Goal: Information Seeking & Learning: Learn about a topic

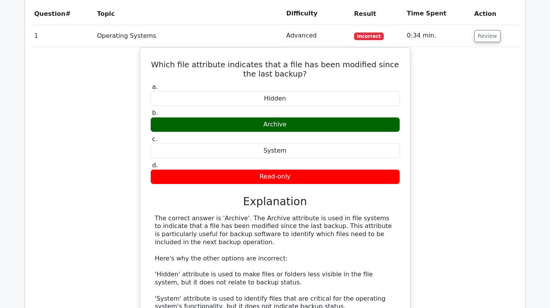
scroll to position [658, 0]
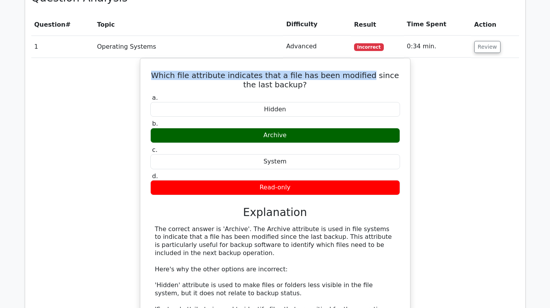
drag, startPoint x: 354, startPoint y: 46, endPoint x: 125, endPoint y: 49, distance: 229.0
click at [125, 58] on div "Which file attribute indicates that a file has been modified since the last bac…" at bounding box center [275, 223] width 488 height 330
copy h5 "Which file attribute indicates that a file has been modified"
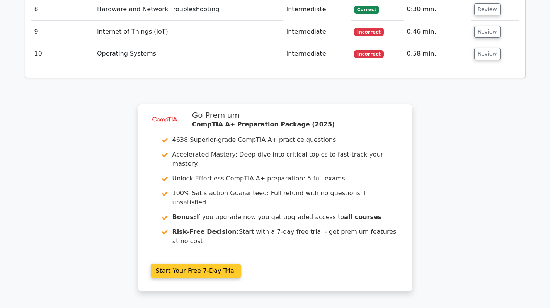
scroll to position [1277, 0]
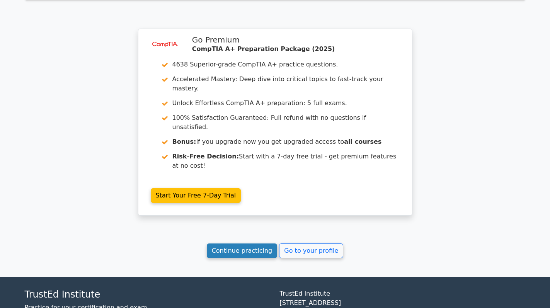
click at [250, 244] on link "Continue practicing" at bounding box center [242, 251] width 71 height 15
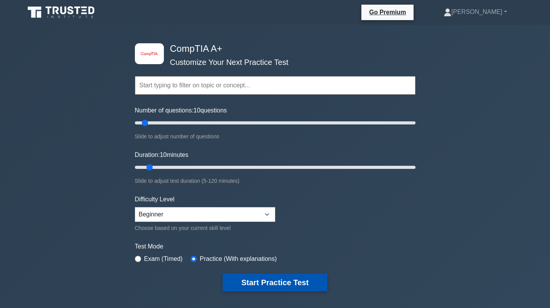
click at [274, 281] on button "Start Practice Test" at bounding box center [275, 283] width 104 height 18
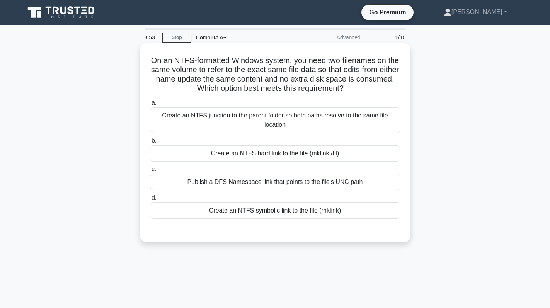
click at [302, 152] on div "Create an NTFS hard link to the file (mklink /H)" at bounding box center [275, 153] width 251 height 16
click at [150, 144] on input "b. Create an NTFS hard link to the file (mklink /H)" at bounding box center [150, 140] width 0 height 5
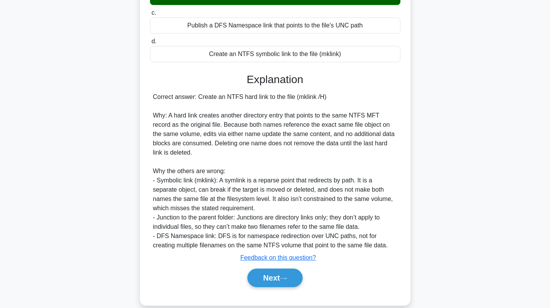
scroll to position [169, 0]
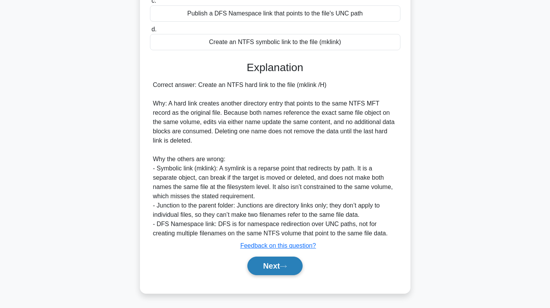
click at [277, 268] on button "Next" at bounding box center [275, 266] width 55 height 19
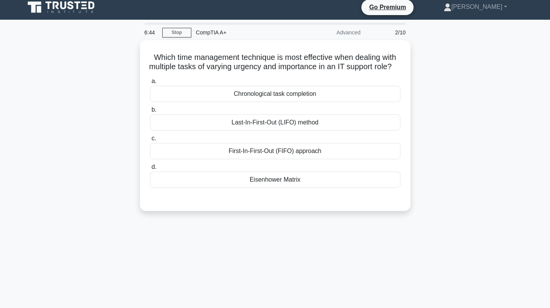
scroll to position [0, 0]
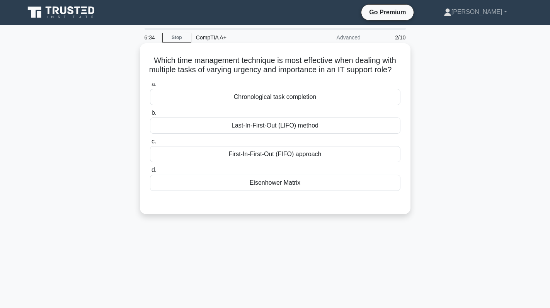
click at [284, 191] on div "Eisenhower Matrix" at bounding box center [275, 183] width 251 height 16
click at [150, 173] on input "d. Eisenhower Matrix" at bounding box center [150, 170] width 0 height 5
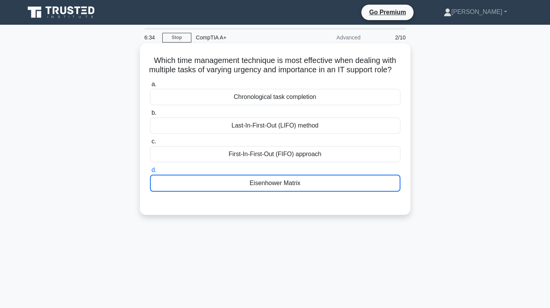
click at [284, 192] on div "Eisenhower Matrix" at bounding box center [275, 183] width 251 height 17
click at [150, 173] on input "d. Eisenhower Matrix" at bounding box center [150, 170] width 0 height 5
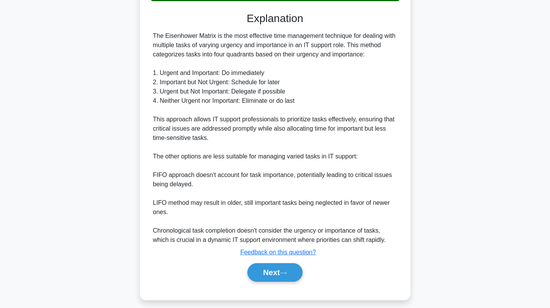
scroll to position [193, 0]
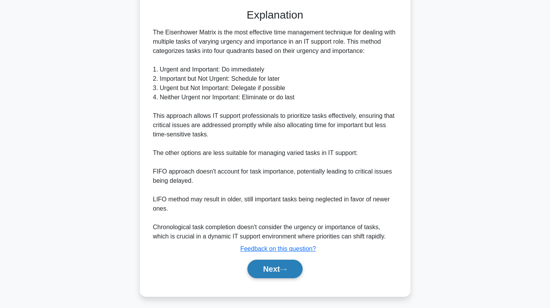
click at [275, 278] on button "Next" at bounding box center [275, 269] width 55 height 19
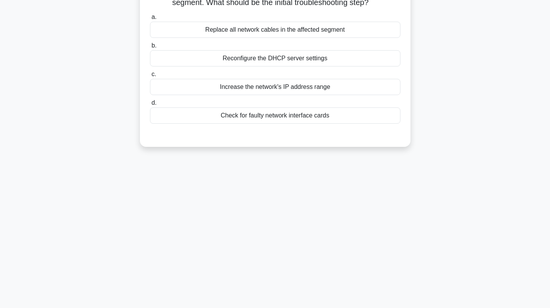
scroll to position [0, 0]
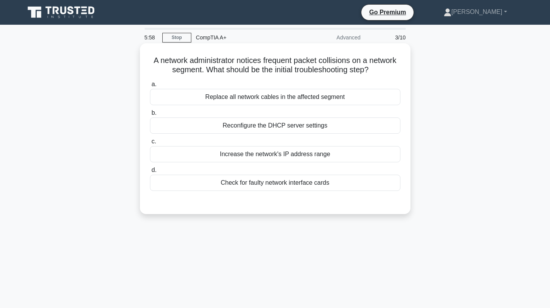
click at [306, 188] on div "Check for faulty network interface cards" at bounding box center [275, 183] width 251 height 16
click at [150, 173] on input "d. Check for faulty network interface cards" at bounding box center [150, 170] width 0 height 5
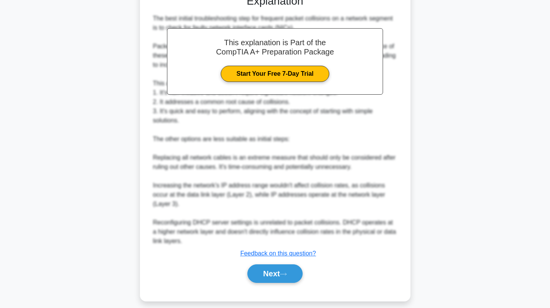
scroll to position [215, 0]
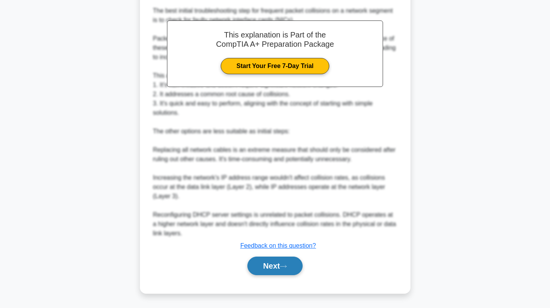
click at [278, 274] on button "Next" at bounding box center [275, 266] width 55 height 19
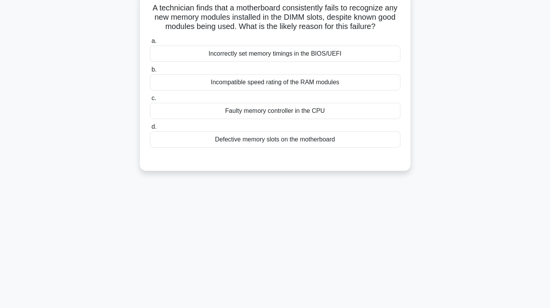
scroll to position [0, 0]
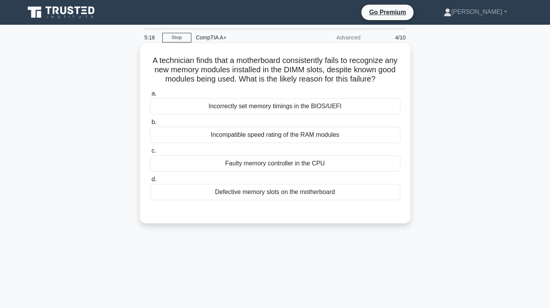
click at [310, 188] on div "Defective memory slots on the motherboard" at bounding box center [275, 192] width 251 height 16
click at [150, 182] on input "d. Defective memory slots on the motherboard" at bounding box center [150, 179] width 0 height 5
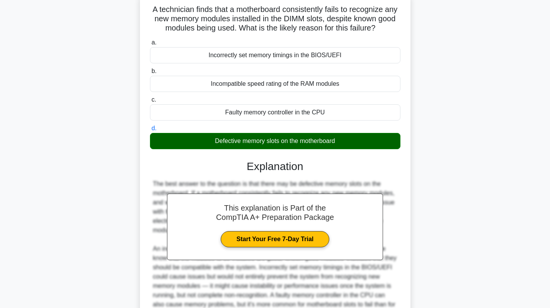
scroll to position [141, 0]
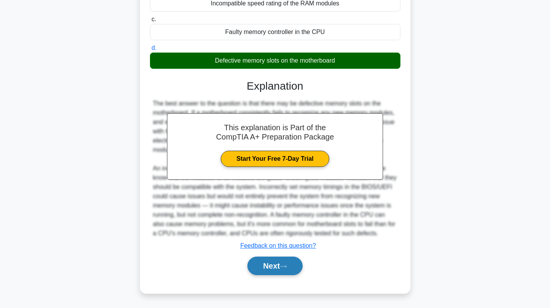
click at [268, 263] on button "Next" at bounding box center [275, 266] width 55 height 19
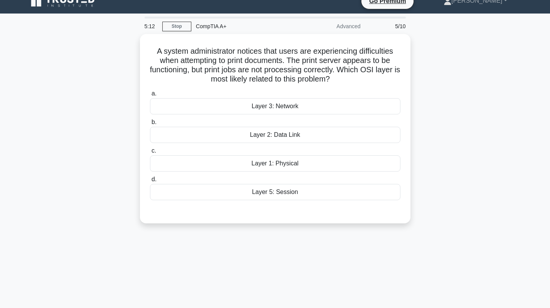
scroll to position [0, 0]
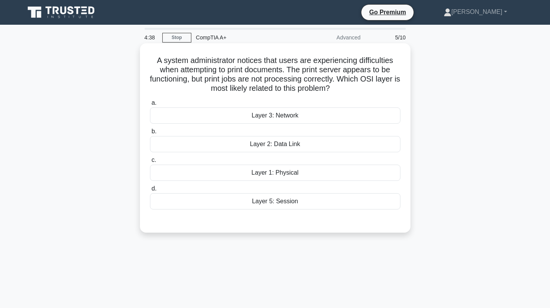
click at [329, 179] on div "Layer 1: Physical" at bounding box center [275, 173] width 251 height 16
click at [150, 163] on input "c. Layer 1: Physical" at bounding box center [150, 160] width 0 height 5
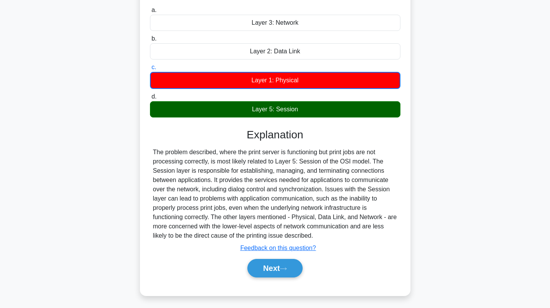
scroll to position [109, 0]
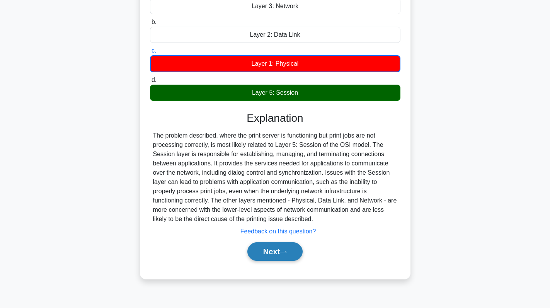
click at [265, 255] on button "Next" at bounding box center [275, 252] width 55 height 19
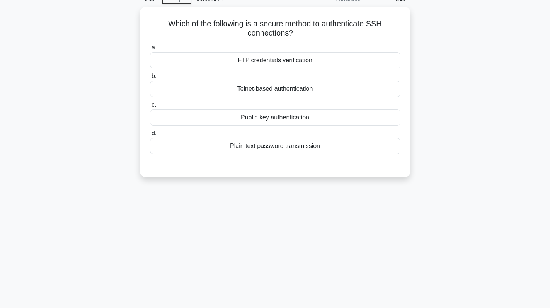
scroll to position [0, 0]
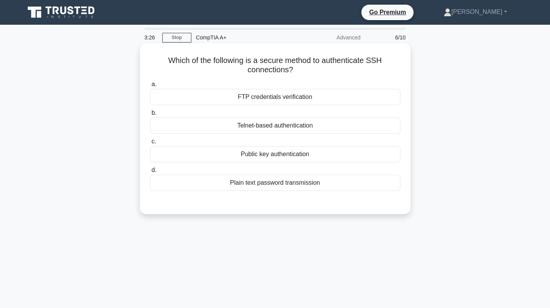
click at [304, 96] on div "FTP credentials verification" at bounding box center [275, 97] width 251 height 16
click at [150, 87] on input "a. FTP credentials verification" at bounding box center [150, 84] width 0 height 5
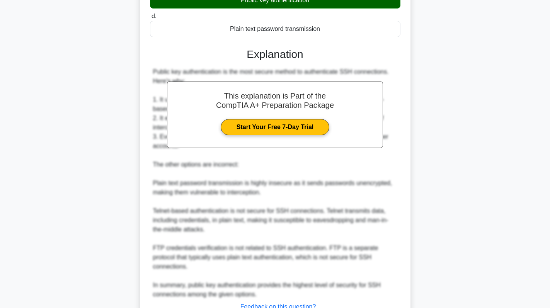
scroll to position [207, 0]
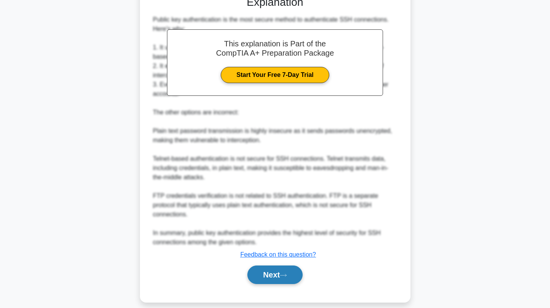
click at [260, 266] on button "Next" at bounding box center [275, 275] width 55 height 19
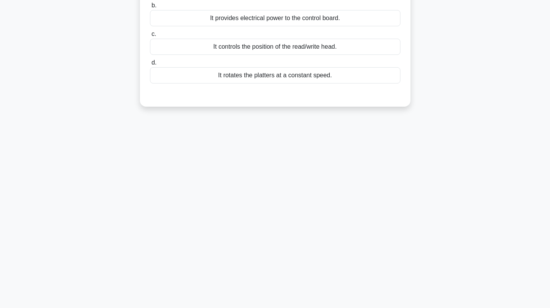
scroll to position [0, 0]
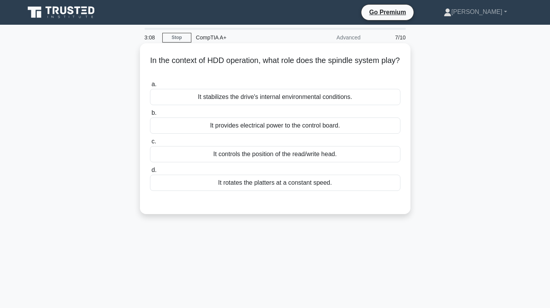
click at [285, 186] on div "It rotates the platters at a constant speed." at bounding box center [275, 183] width 251 height 16
click at [150, 173] on input "d. It rotates the platters at a constant speed." at bounding box center [150, 170] width 0 height 5
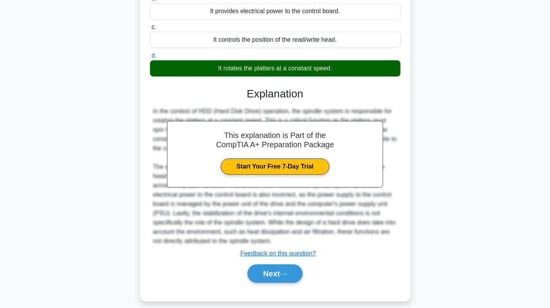
scroll to position [123, 0]
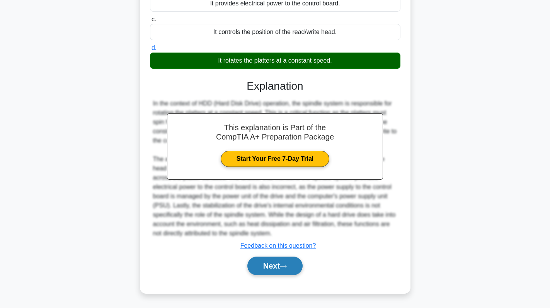
click at [267, 273] on button "Next" at bounding box center [275, 266] width 55 height 19
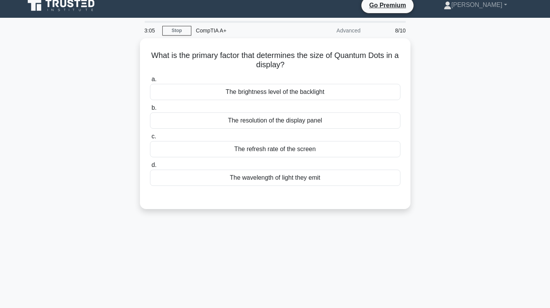
scroll to position [0, 0]
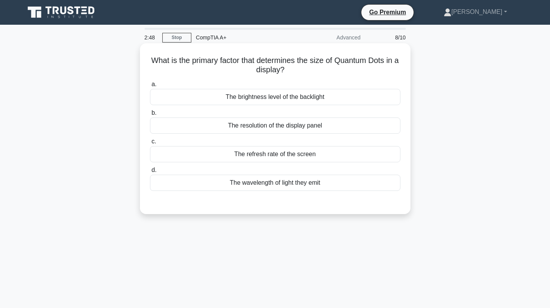
click at [332, 123] on div "The resolution of the display panel" at bounding box center [275, 126] width 251 height 16
click at [150, 116] on input "b. The resolution of the display panel" at bounding box center [150, 113] width 0 height 5
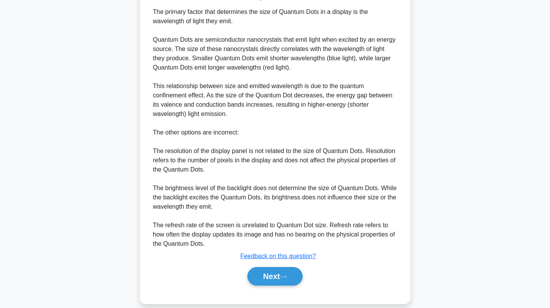
scroll to position [226, 0]
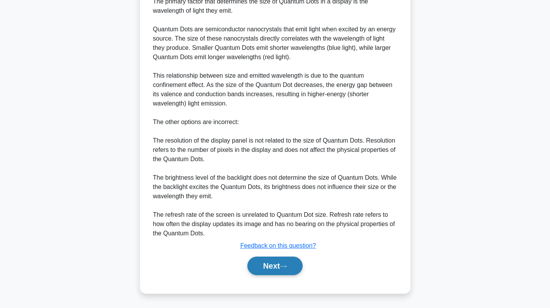
click at [270, 267] on button "Next" at bounding box center [275, 266] width 55 height 19
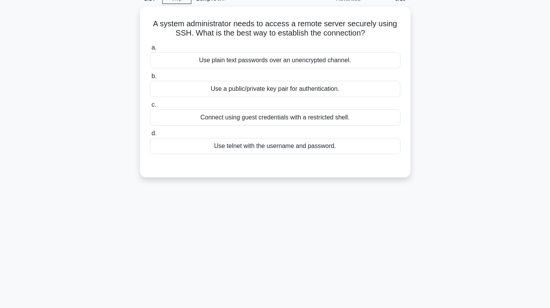
scroll to position [0, 0]
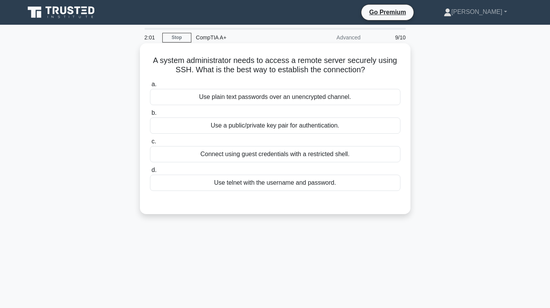
click at [311, 181] on div "Use telnet with the username and password." at bounding box center [275, 183] width 251 height 16
click at [150, 173] on input "d. Use telnet with the username and password." at bounding box center [150, 170] width 0 height 5
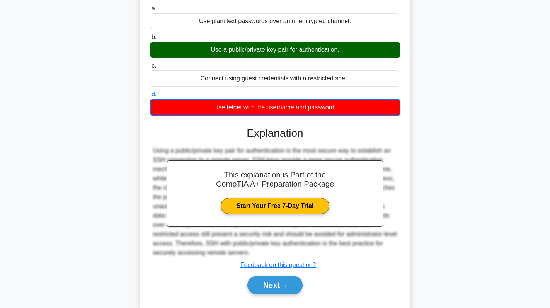
scroll to position [109, 0]
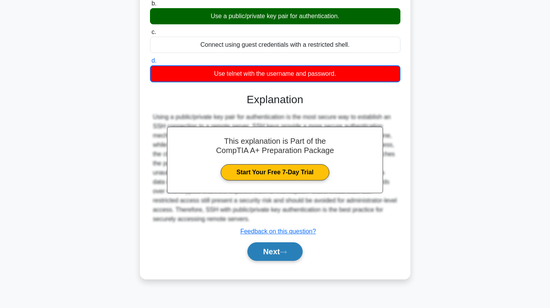
click at [282, 251] on button "Next" at bounding box center [275, 252] width 55 height 19
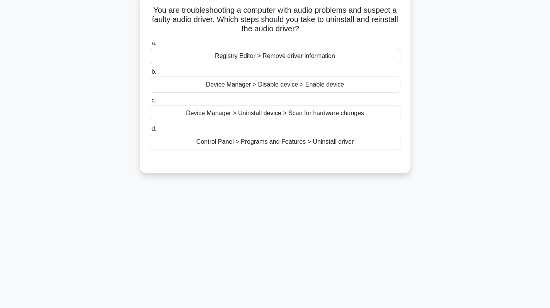
scroll to position [0, 0]
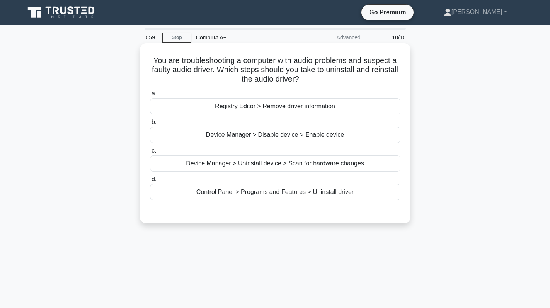
click at [296, 166] on div "Device Manager > Uninstall device > Scan for hardware changes" at bounding box center [275, 164] width 251 height 16
click at [150, 154] on input "c. Device Manager > Uninstall device > Scan for hardware changes" at bounding box center [150, 151] width 0 height 5
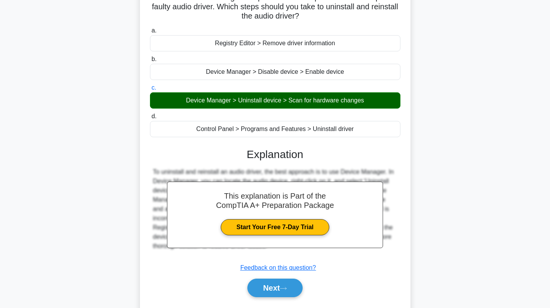
scroll to position [109, 0]
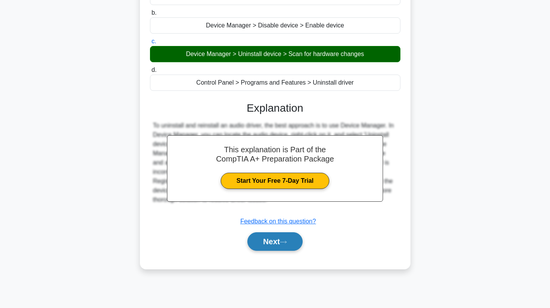
click at [273, 236] on button "Next" at bounding box center [275, 242] width 55 height 19
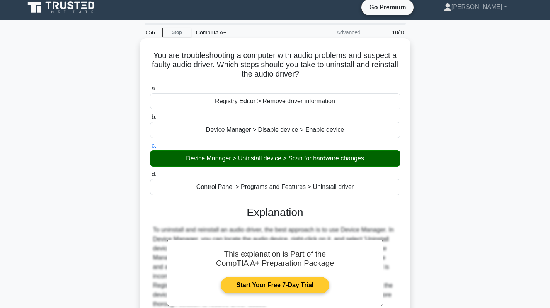
scroll to position [0, 0]
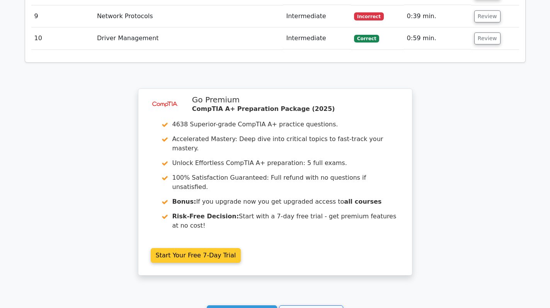
scroll to position [1310, 0]
